Goal: Check status: Check status

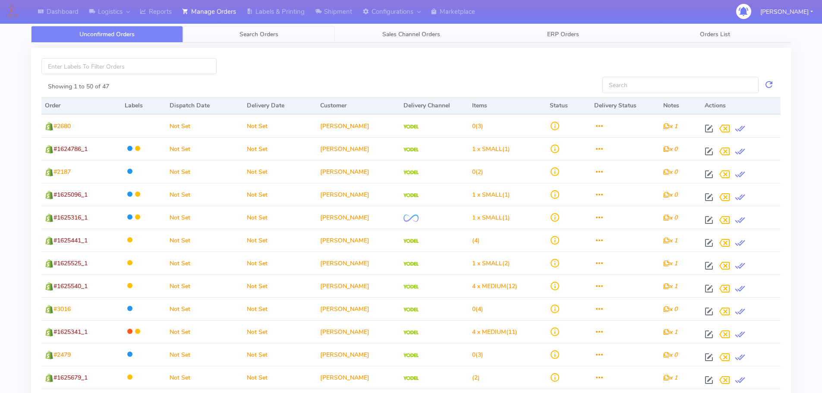
click at [280, 34] on link "Search Orders" at bounding box center [259, 34] width 152 height 17
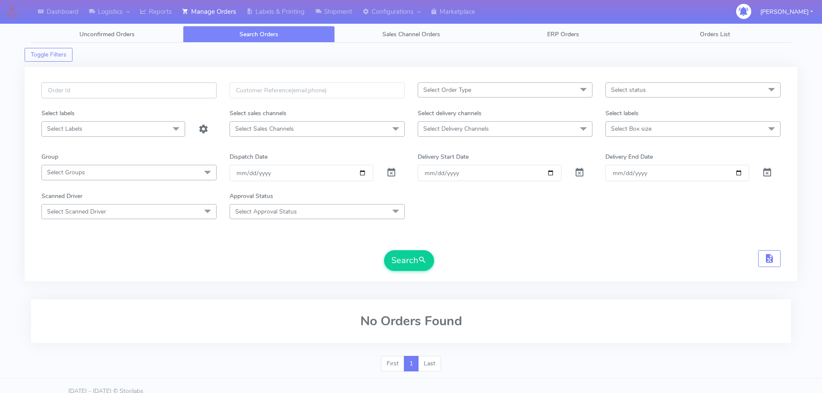
click at [143, 89] on input "text" at bounding box center [128, 90] width 175 height 16
paste input "3JG5MMP3"
type input "3JG5MMP3"
click at [95, 90] on input "text" at bounding box center [128, 90] width 175 height 16
paste input "1624929"
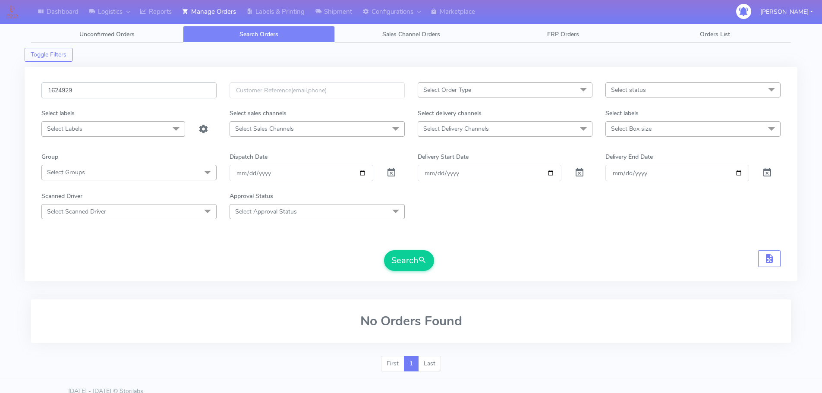
type input "1624929"
click at [391, 172] on span at bounding box center [391, 174] width 10 height 8
click at [402, 261] on button "Search" at bounding box center [409, 260] width 50 height 21
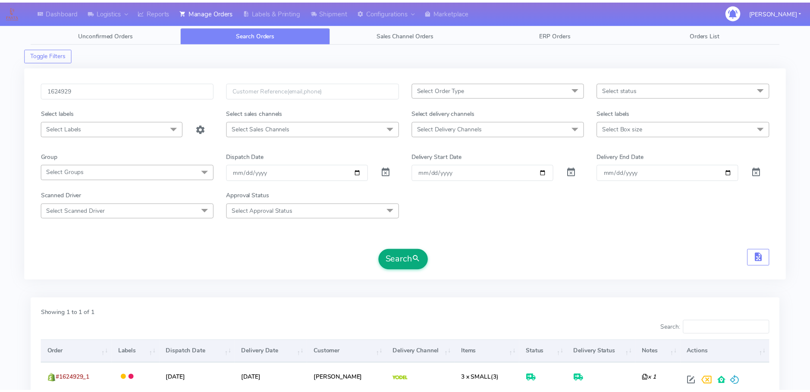
scroll to position [75, 0]
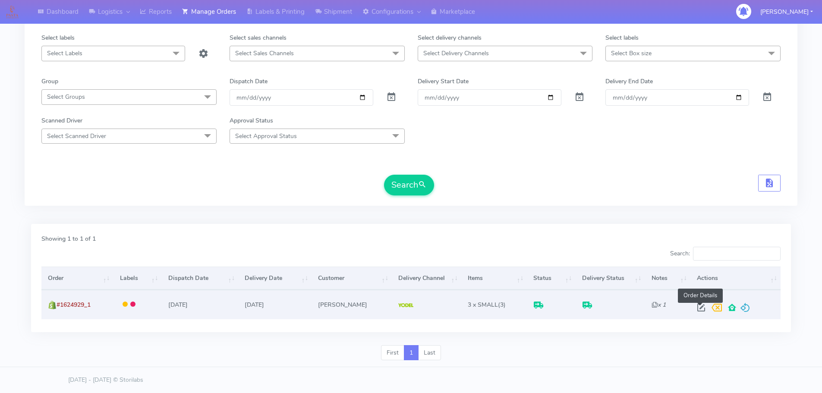
click at [697, 305] on span at bounding box center [701, 309] width 16 height 8
select select "5"
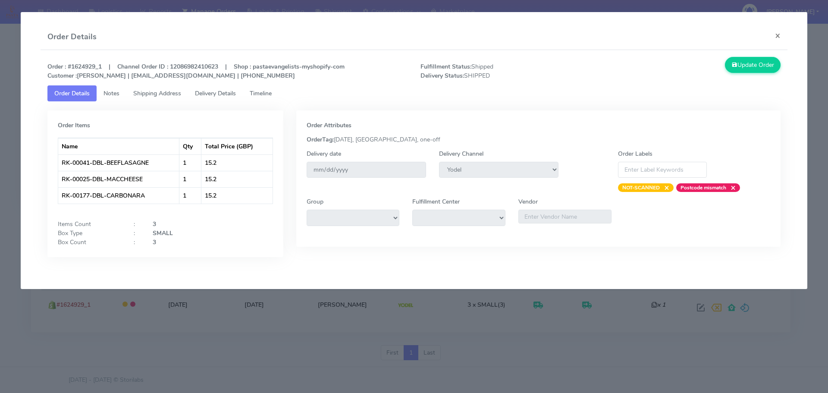
click at [156, 94] on span "Shipping Address" at bounding box center [157, 93] width 48 height 8
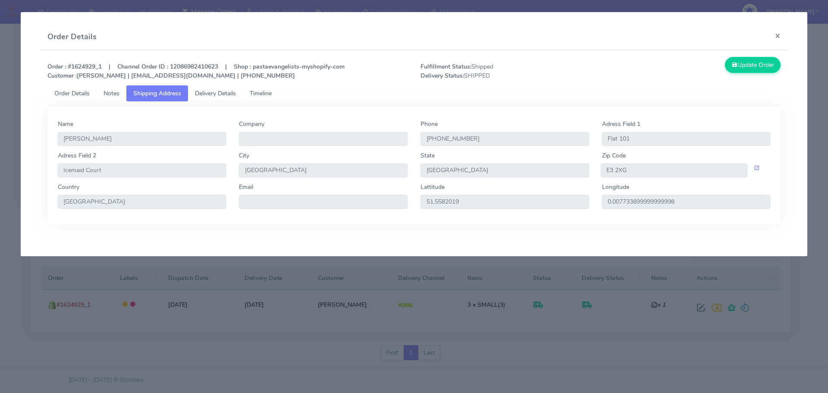
click at [207, 94] on span "Delivery Details" at bounding box center [215, 93] width 41 height 8
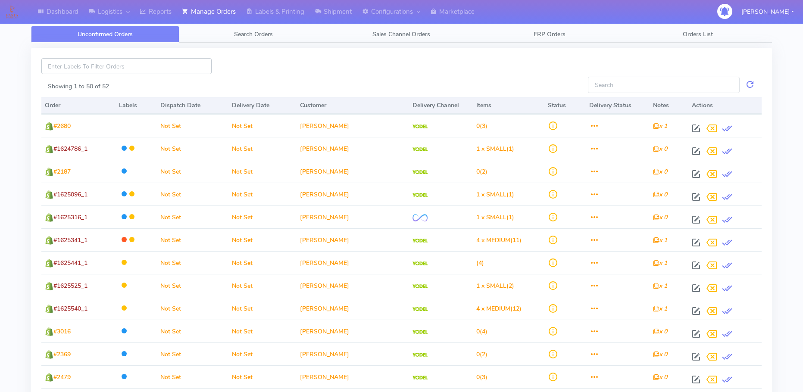
click at [148, 67] on input at bounding box center [126, 66] width 170 height 16
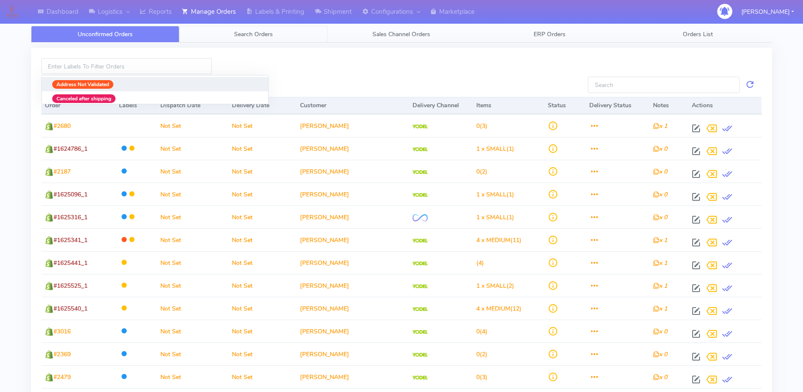
click at [238, 32] on span "Search Orders" at bounding box center [253, 34] width 39 height 8
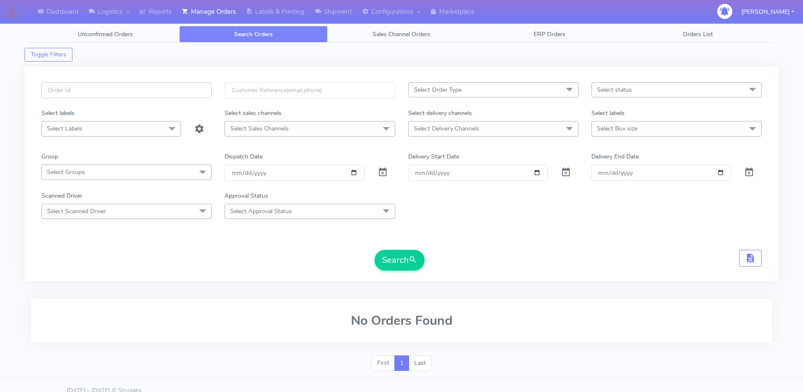
click at [109, 94] on input "text" at bounding box center [126, 90] width 170 height 16
paste input "1619018"
type input "1619018"
click at [380, 171] on span at bounding box center [383, 174] width 10 height 8
click at [401, 260] on button "Search" at bounding box center [400, 260] width 50 height 21
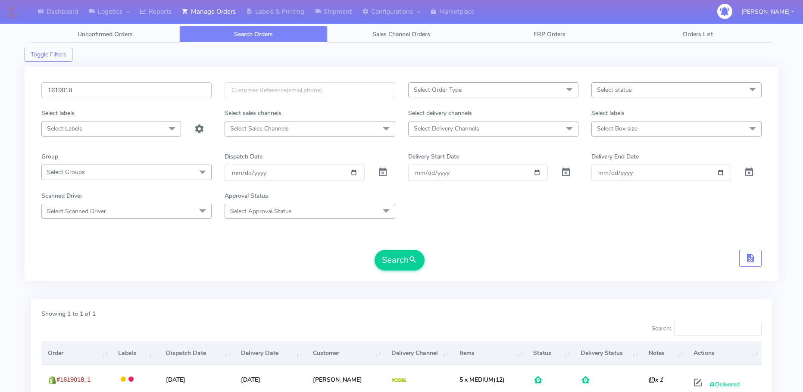
click at [95, 84] on input "1619018" at bounding box center [126, 90] width 170 height 16
paste input "8661"
click at [397, 251] on button "Search" at bounding box center [400, 260] width 50 height 21
click at [102, 94] on input "1618661" at bounding box center [126, 90] width 170 height 16
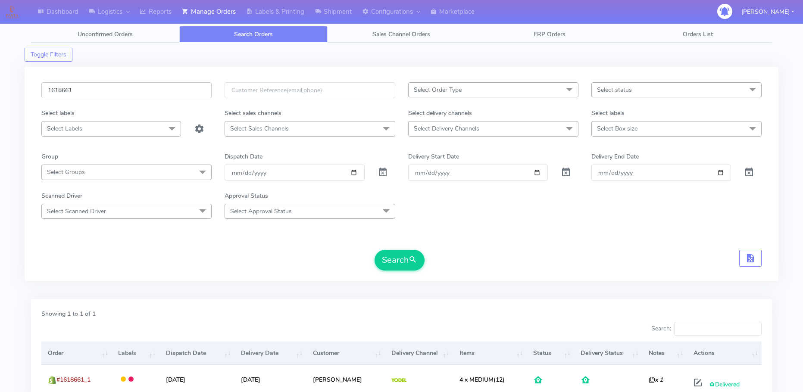
click at [101, 94] on input "1618661" at bounding box center [126, 90] width 170 height 16
paste input "7919"
type input "1617919"
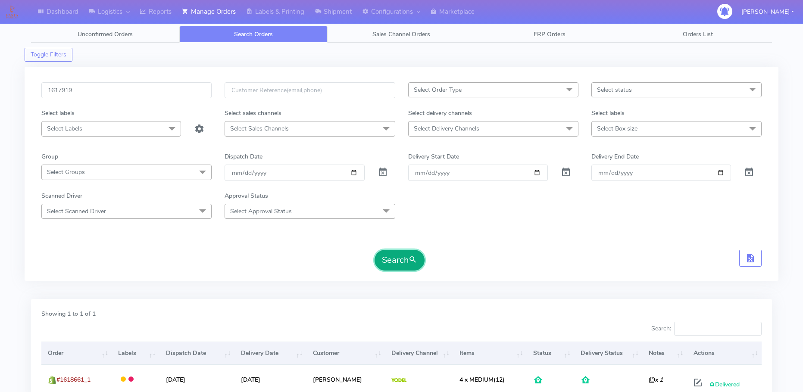
click at [381, 264] on button "Search" at bounding box center [400, 260] width 50 height 21
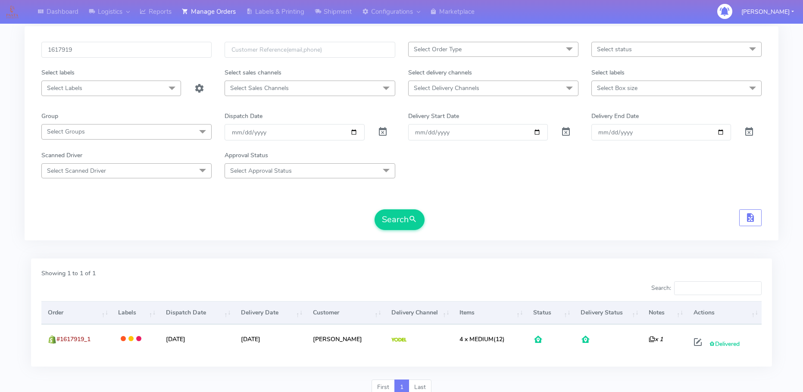
scroll to position [76, 0]
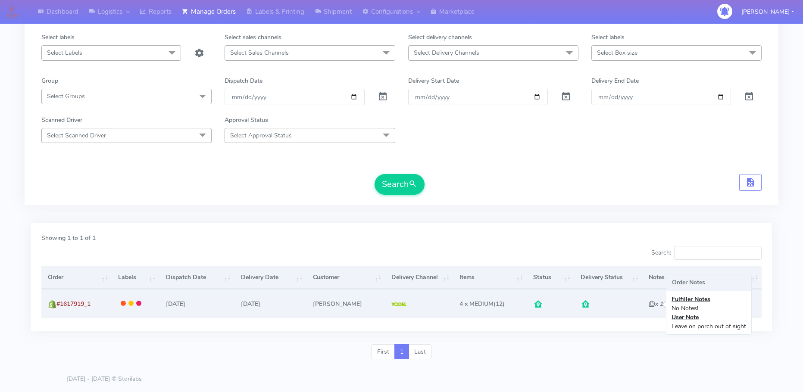
click at [653, 304] on icon "x 1" at bounding box center [656, 304] width 14 height 8
click at [649, 304] on icon "x 1" at bounding box center [656, 304] width 14 height 8
click at [649, 302] on icon "x 1" at bounding box center [656, 304] width 14 height 8
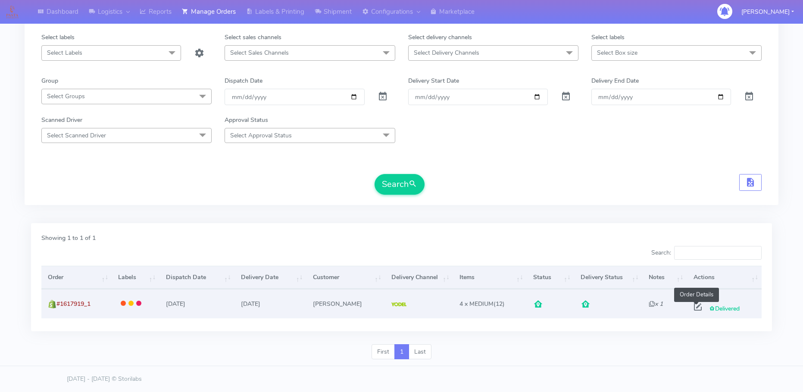
click at [698, 305] on span at bounding box center [698, 309] width 16 height 8
select select "5"
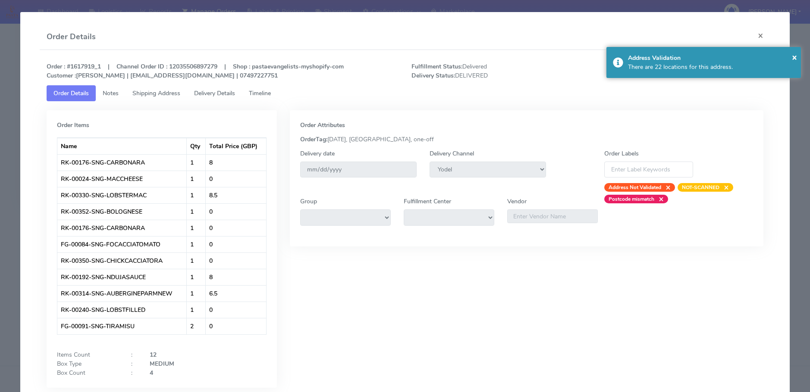
click at [171, 93] on span "Shipping Address" at bounding box center [156, 93] width 48 height 8
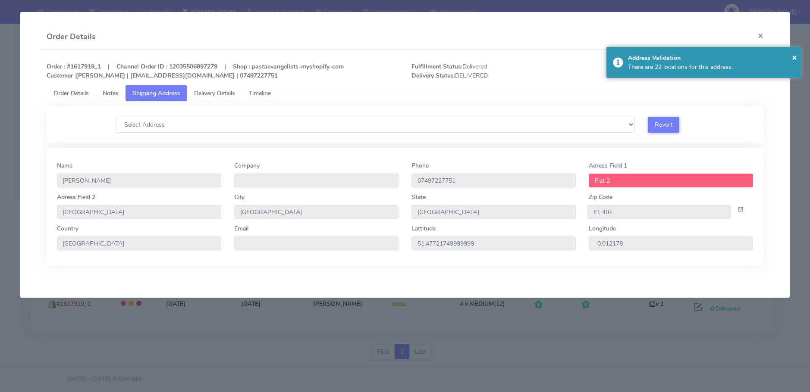
click at [215, 89] on span "Delivery Details" at bounding box center [214, 93] width 41 height 8
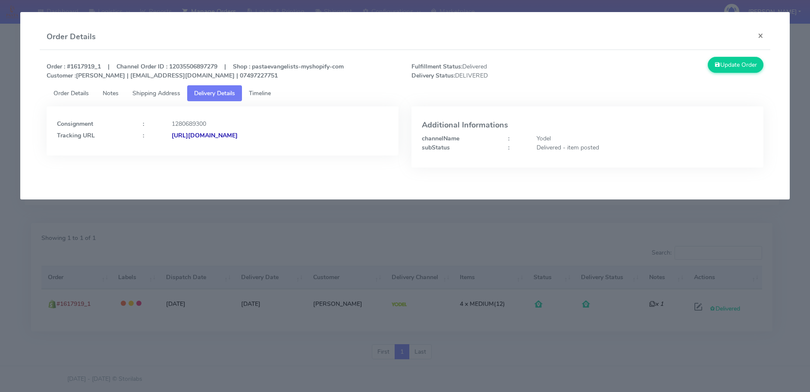
click at [238, 134] on strong "[URL][DOMAIN_NAME]" at bounding box center [205, 136] width 66 height 8
click at [759, 38] on button "×" at bounding box center [760, 35] width 19 height 23
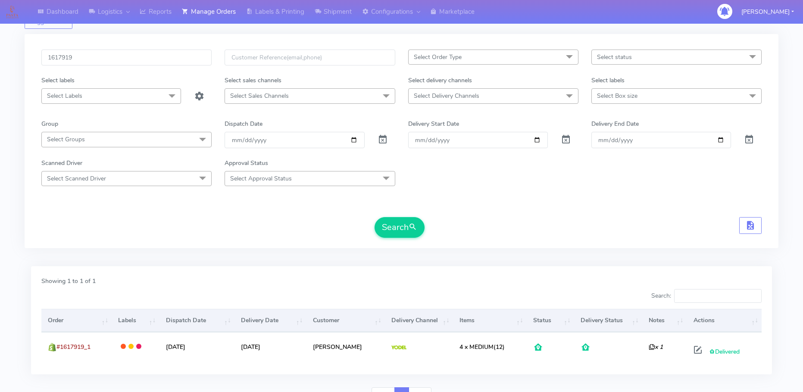
scroll to position [0, 0]
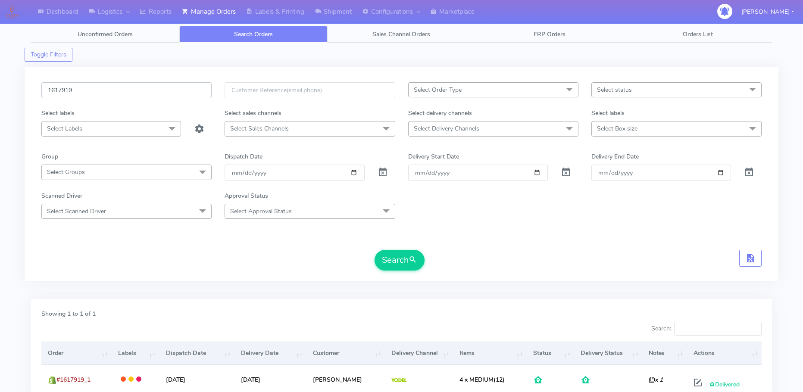
click at [86, 89] on input "1617919" at bounding box center [126, 90] width 170 height 16
paste input "21813"
type input "1621813"
click at [375, 250] on button "Search" at bounding box center [400, 260] width 50 height 21
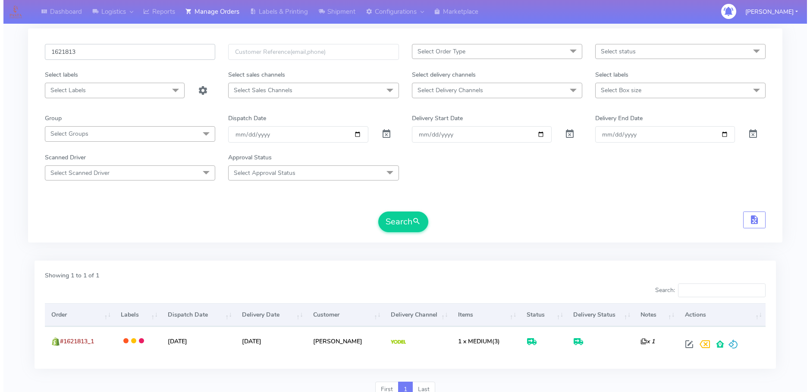
scroll to position [76, 0]
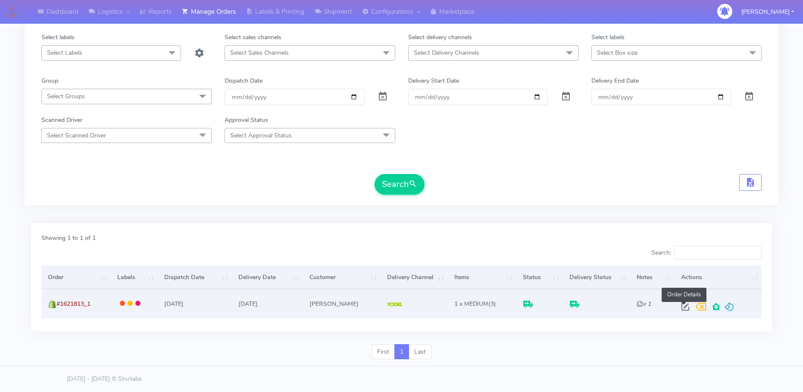
click at [684, 308] on span at bounding box center [686, 309] width 16 height 8
select select "5"
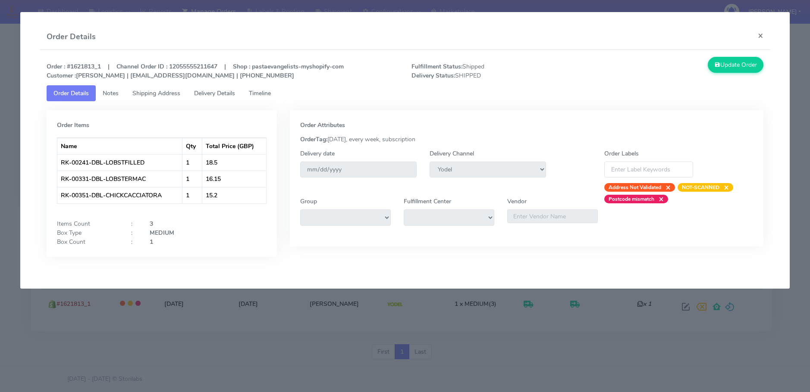
click at [225, 92] on span "Delivery Details" at bounding box center [214, 93] width 41 height 8
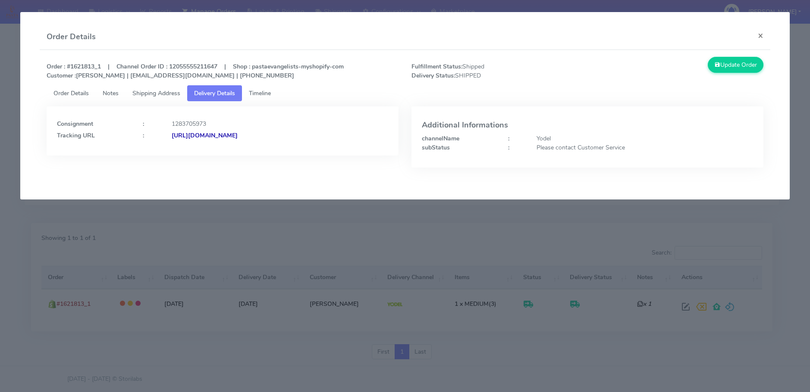
click at [229, 137] on strong "[URL][DOMAIN_NAME]" at bounding box center [205, 136] width 66 height 8
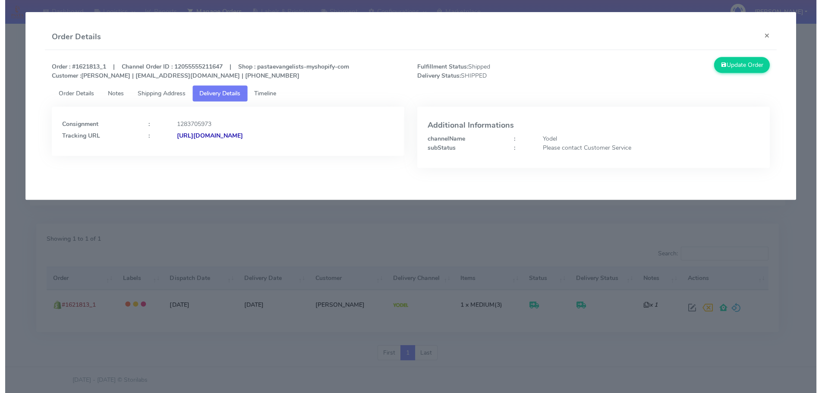
scroll to position [75, 0]
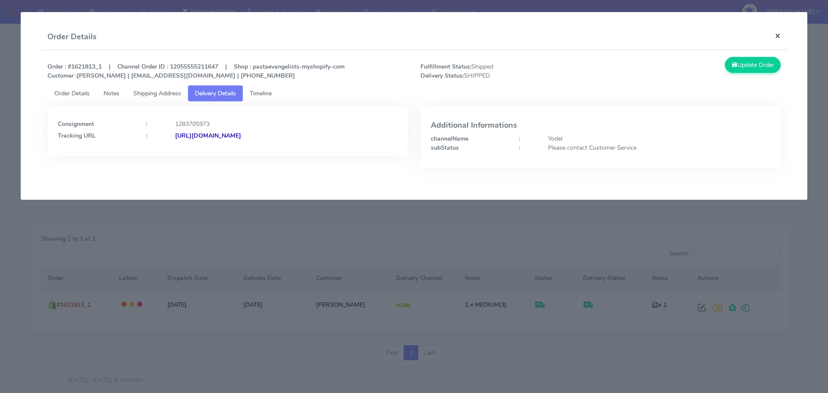
click at [772, 36] on button "×" at bounding box center [777, 35] width 19 height 23
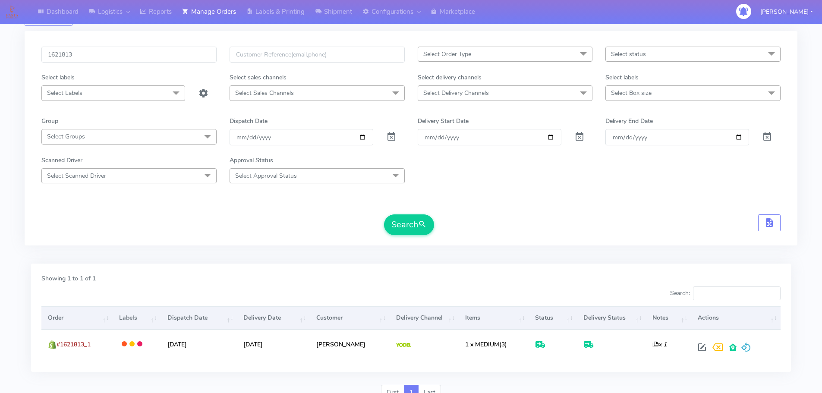
scroll to position [0, 0]
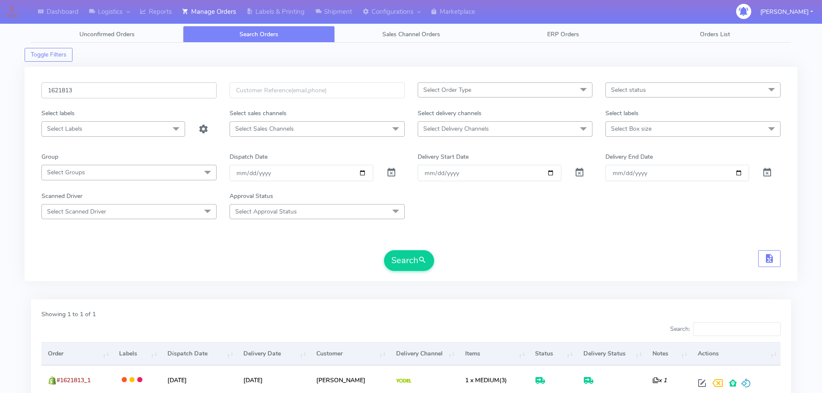
click at [87, 90] on input "1621813" at bounding box center [128, 90] width 175 height 16
click at [405, 253] on button "Search" at bounding box center [409, 260] width 50 height 21
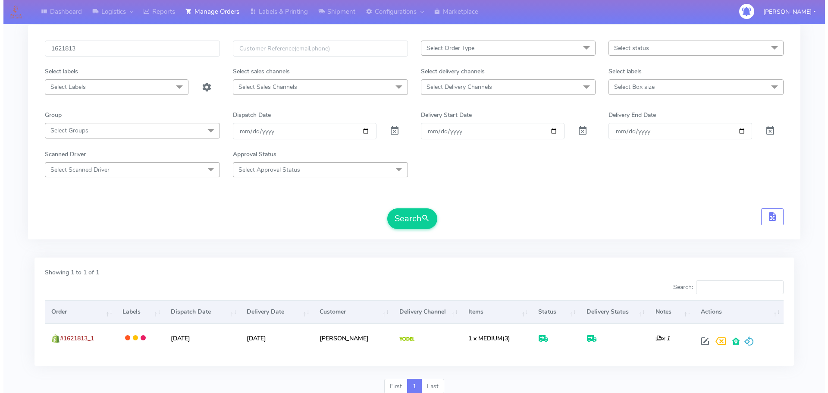
scroll to position [75, 0]
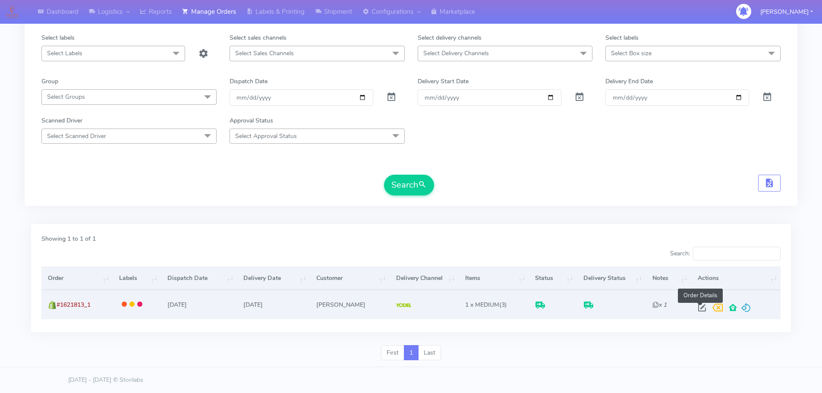
click at [699, 311] on span at bounding box center [702, 309] width 16 height 8
select select "5"
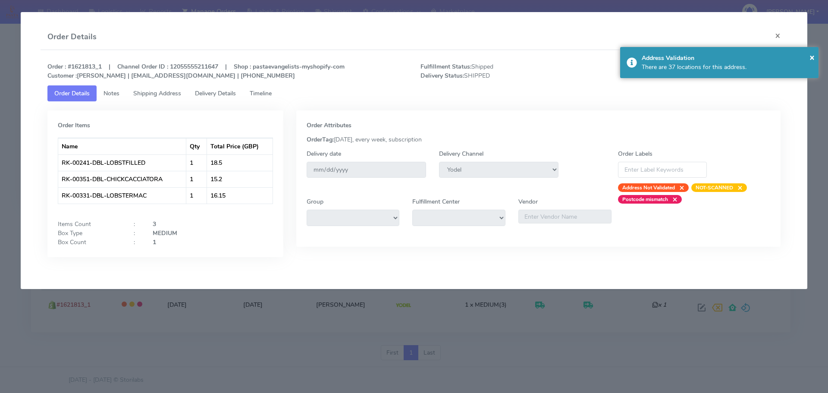
click at [162, 100] on link "Shipping Address" at bounding box center [157, 93] width 62 height 16
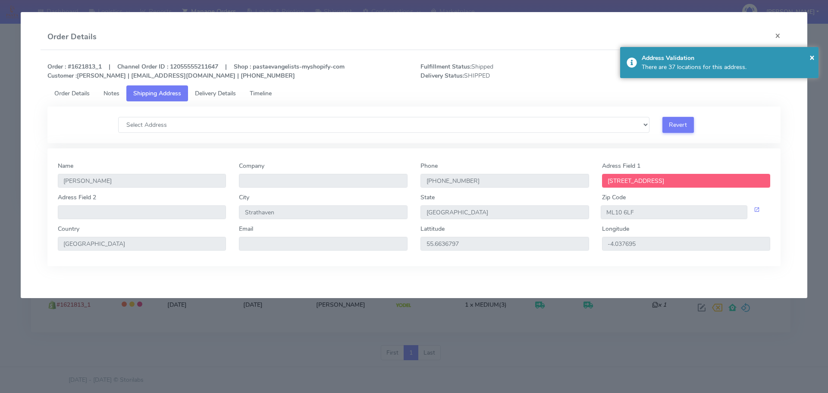
click at [214, 96] on span "Delivery Details" at bounding box center [215, 93] width 41 height 8
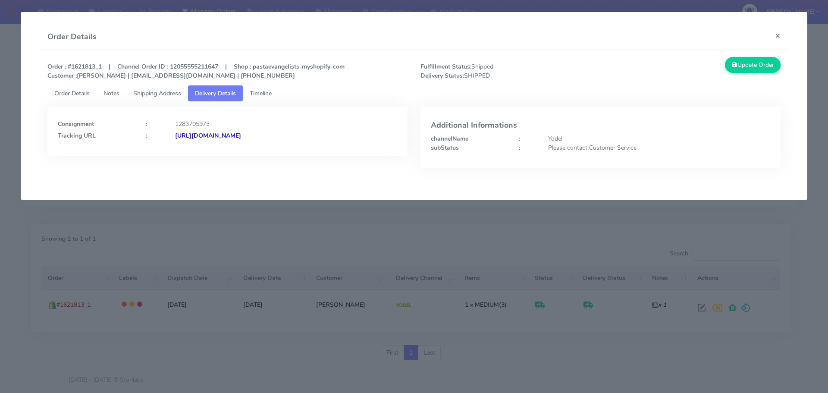
drag, startPoint x: 343, startPoint y: 133, endPoint x: 268, endPoint y: 134, distance: 75.1
click at [268, 134] on div "[URL][DOMAIN_NAME]" at bounding box center [286, 135] width 235 height 9
copy strong "JJD0002249960893410"
click at [427, 146] on div "subStatus" at bounding box center [468, 147] width 88 height 9
